Goal: Information Seeking & Learning: Understand process/instructions

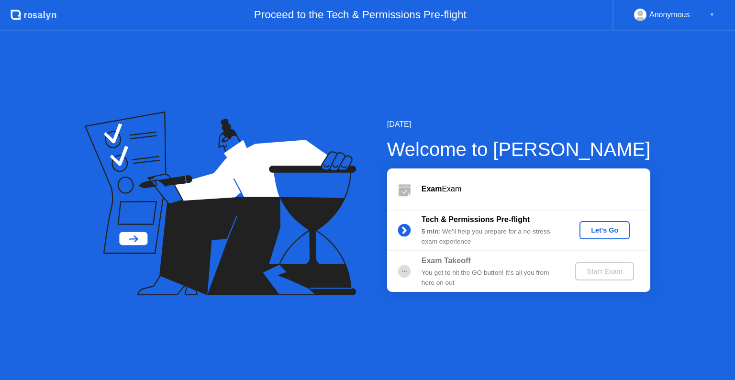
click at [608, 233] on div "Let's Go" at bounding box center [604, 230] width 43 height 8
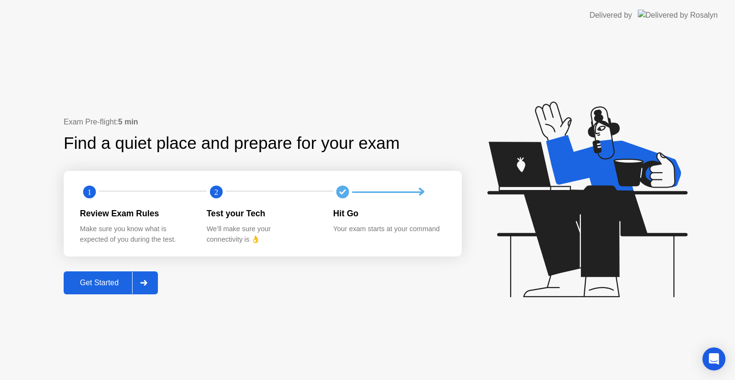
click at [107, 272] on button "Get Started" at bounding box center [111, 282] width 94 height 23
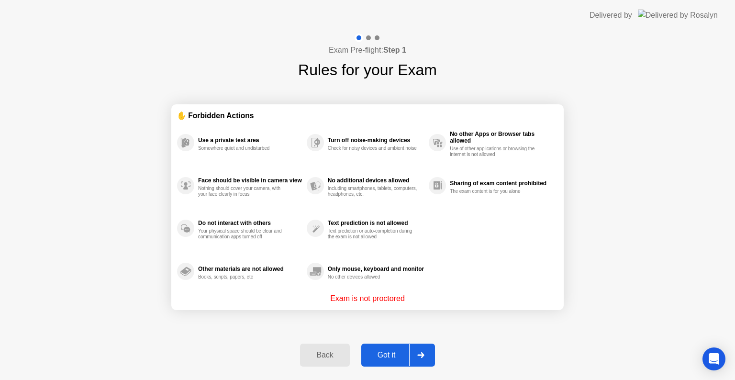
click at [391, 345] on button "Got it" at bounding box center [398, 354] width 74 height 23
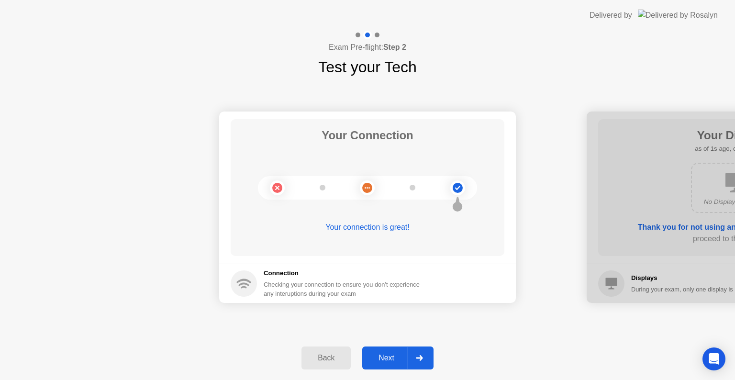
click at [391, 354] on div "Next" at bounding box center [386, 358] width 43 height 9
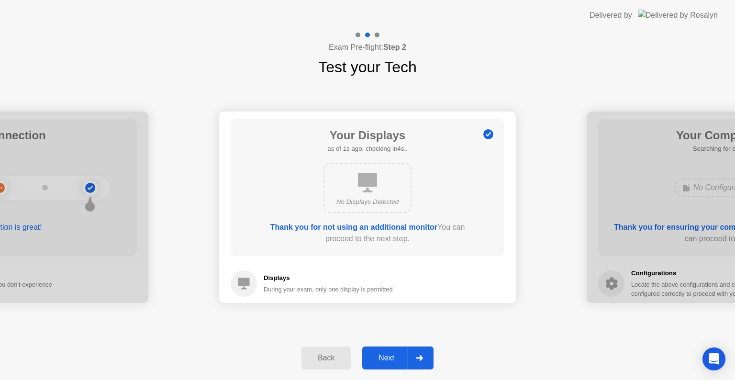
click at [391, 354] on div "Next" at bounding box center [386, 358] width 43 height 9
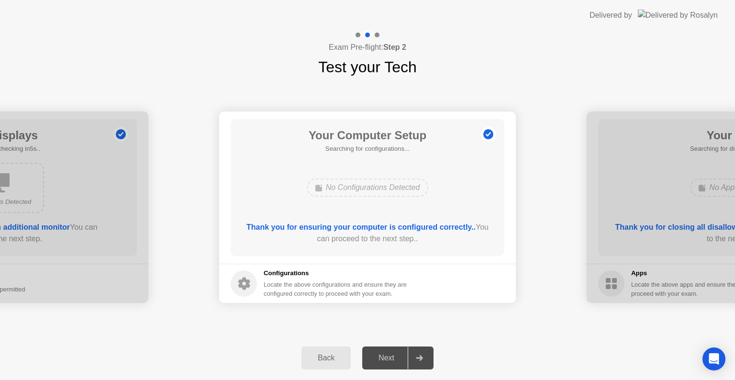
click at [388, 356] on div "Next" at bounding box center [386, 358] width 43 height 9
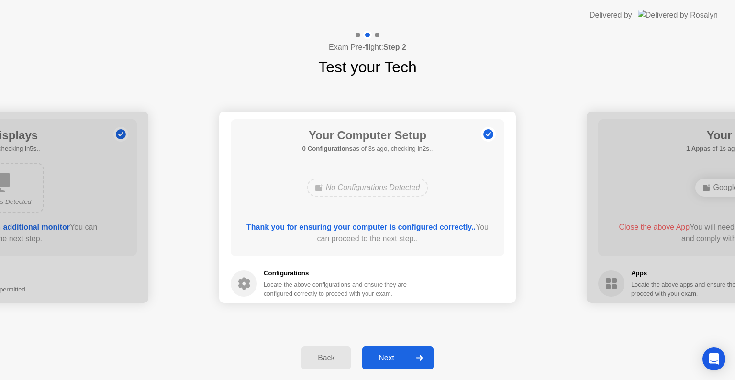
click at [381, 354] on div "Next" at bounding box center [386, 358] width 43 height 9
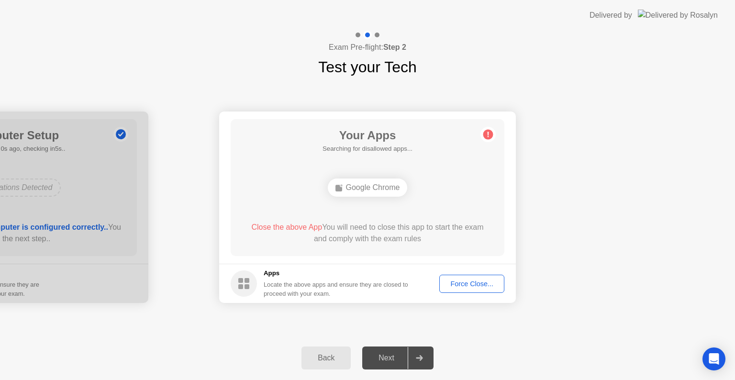
click at [462, 285] on div "Force Close..." at bounding box center [471, 284] width 58 height 8
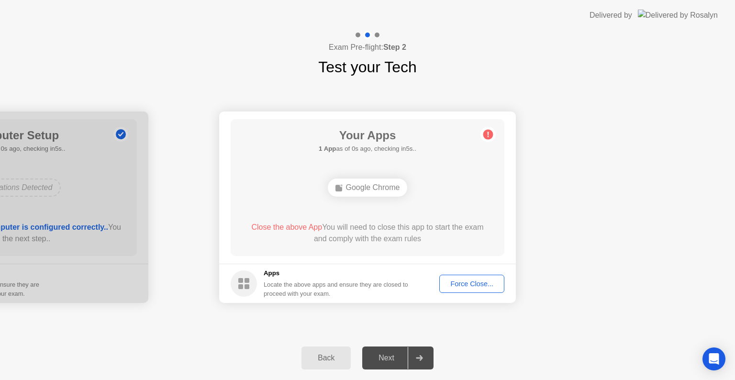
click at [474, 286] on div "Force Close..." at bounding box center [471, 284] width 58 height 8
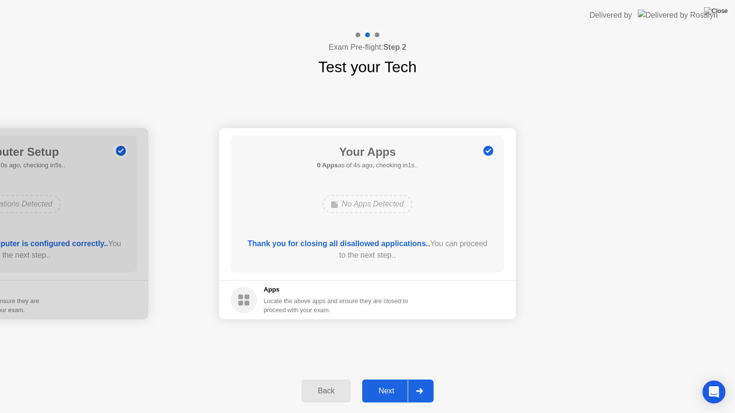
click at [389, 379] on div "Next" at bounding box center [386, 391] width 43 height 9
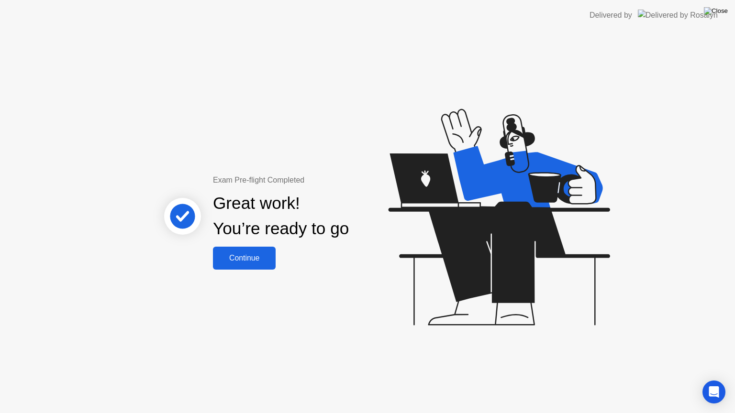
click at [723, 15] on img at bounding box center [716, 11] width 24 height 8
